Goal: Ask a question

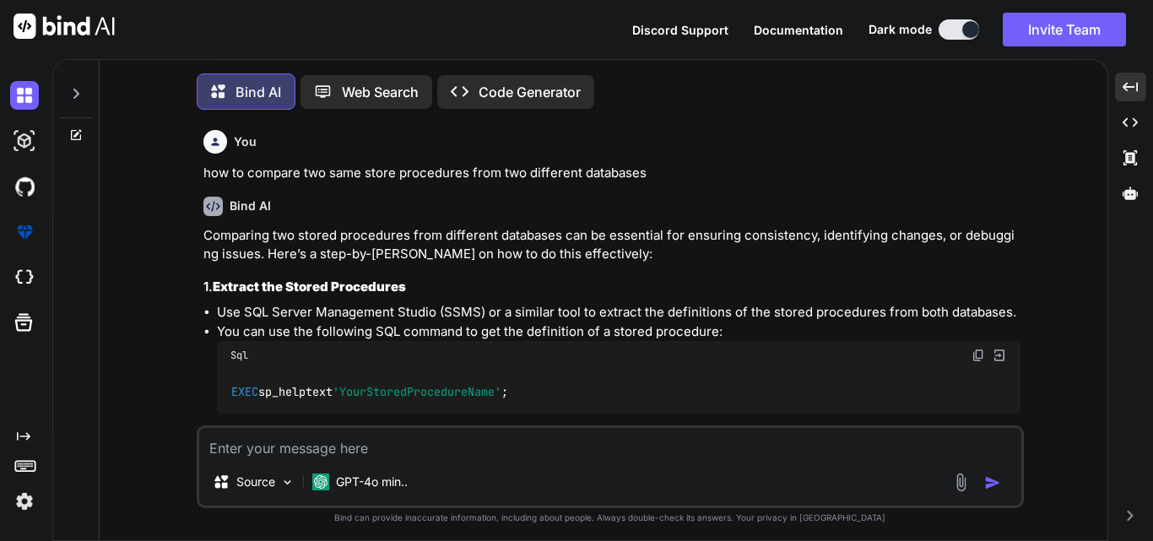
scroll to position [220, 0]
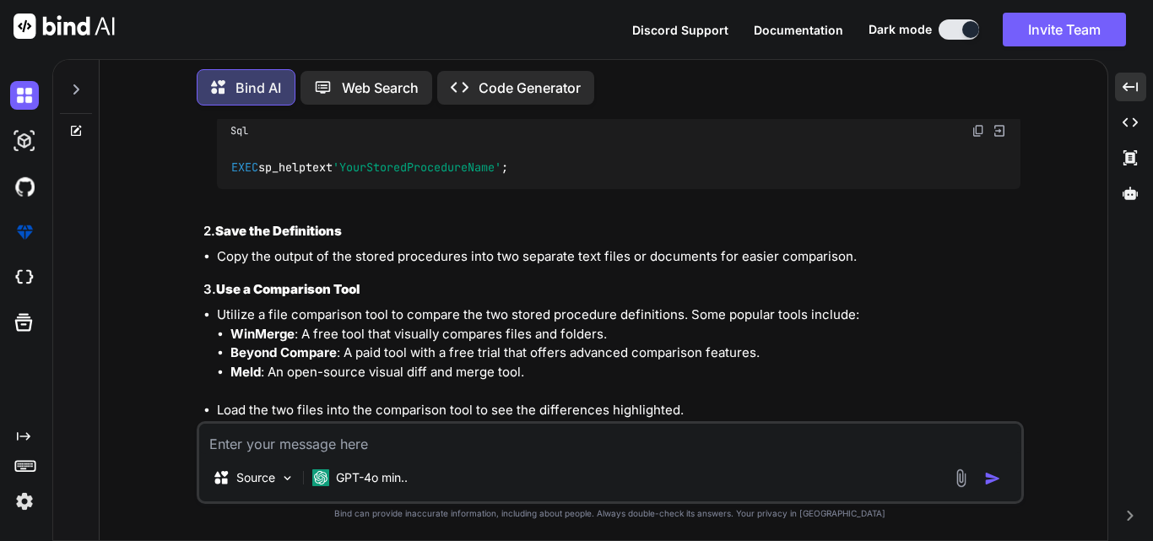
click at [464, 439] on textarea at bounding box center [610, 439] width 822 height 30
type textarea "6"
click at [325, 438] on textarea at bounding box center [610, 439] width 822 height 30
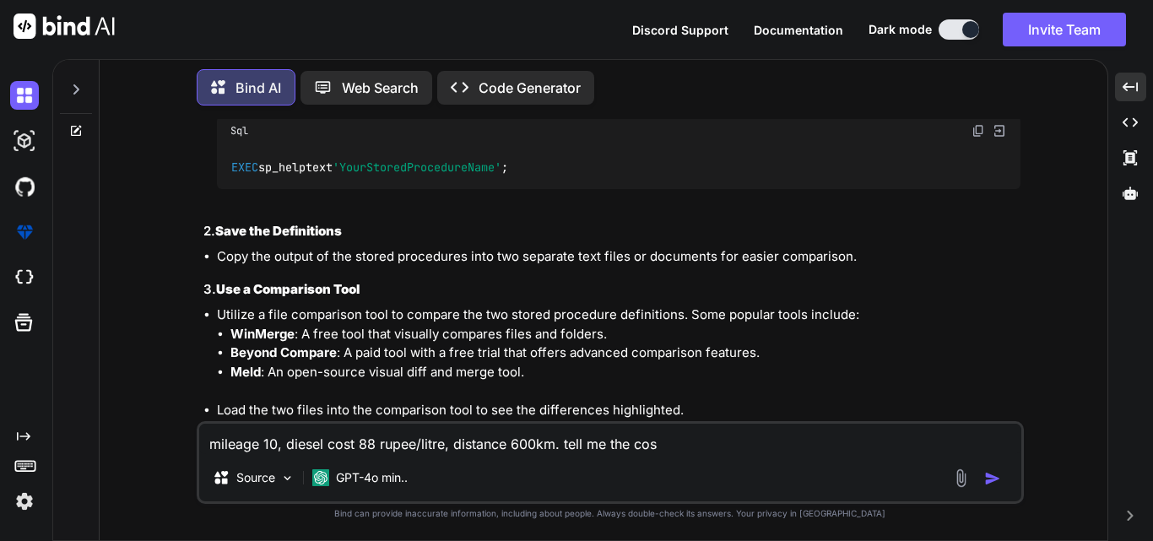
type textarea "mileage 10, diesel cost 88 rupee/litre, distance 600km. tell me the cost"
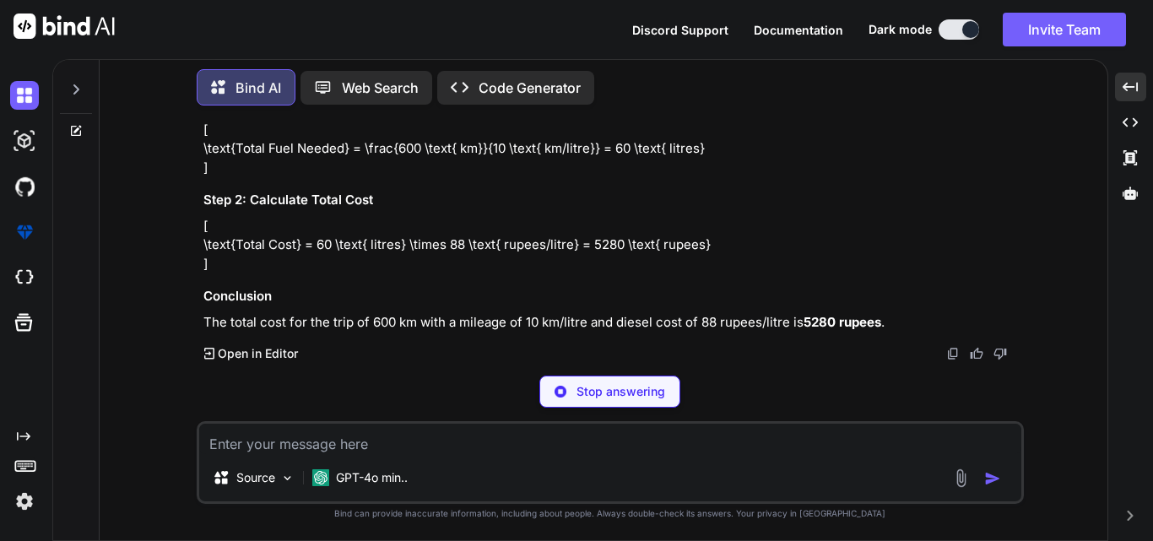
scroll to position [1457, 0]
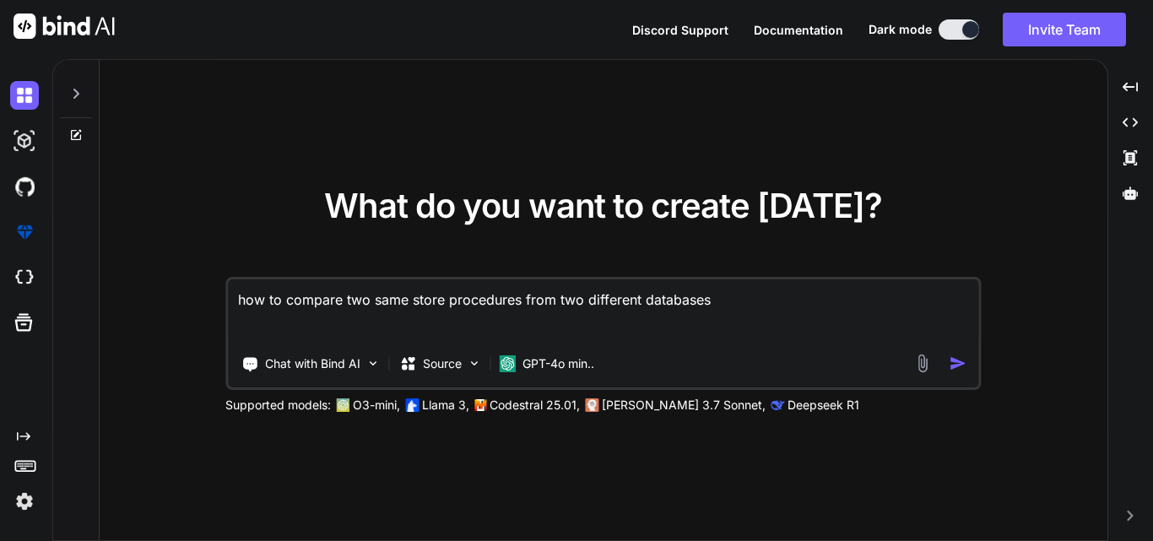
click at [714, 297] on textarea "how to compare two same store procedures from two different databases" at bounding box center [603, 310] width 750 height 62
